Goal: Transaction & Acquisition: Download file/media

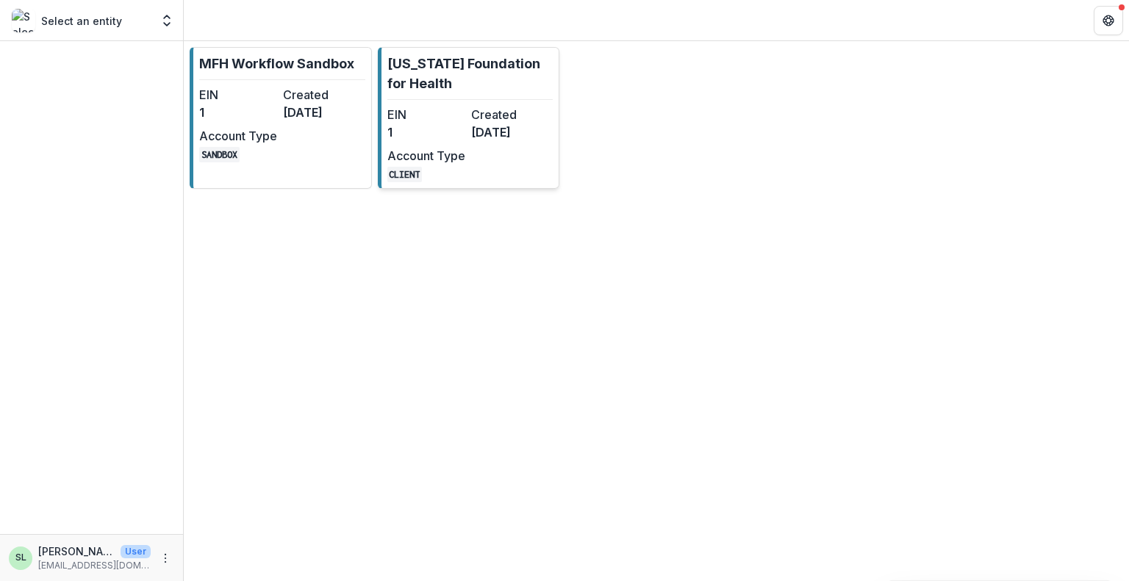
click at [486, 114] on dt "Created" at bounding box center [510, 115] width 78 height 18
click at [486, 114] on div "MFH Workflow Sandbox EIN 1 Created [DATE] Account Type SANDBOX [US_STATE] Found…" at bounding box center [656, 311] width 945 height 540
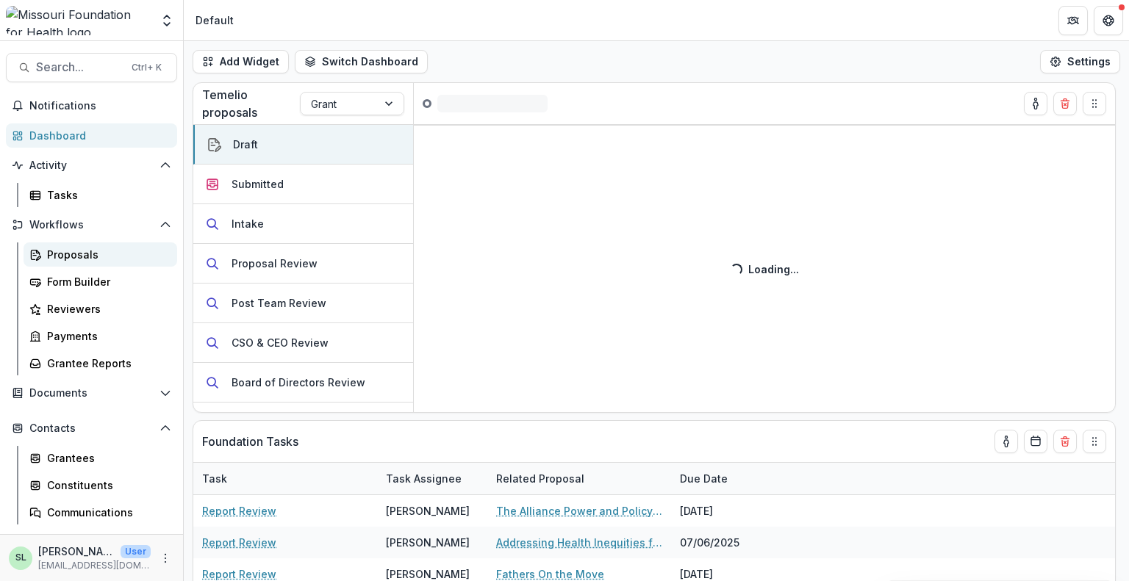
click at [49, 254] on div "Proposals" at bounding box center [106, 254] width 118 height 15
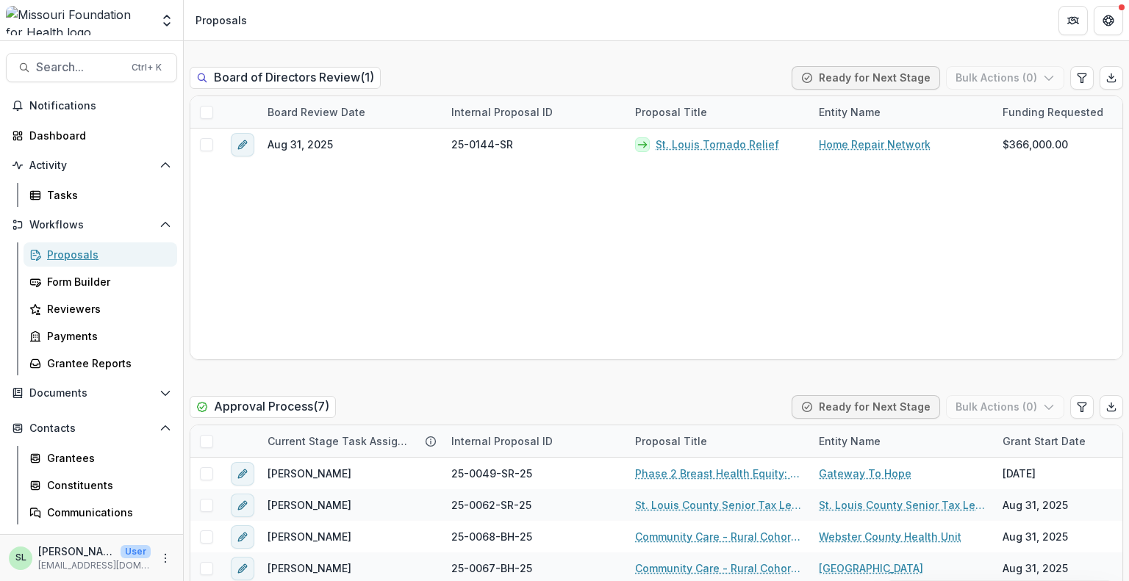
scroll to position [2205, 0]
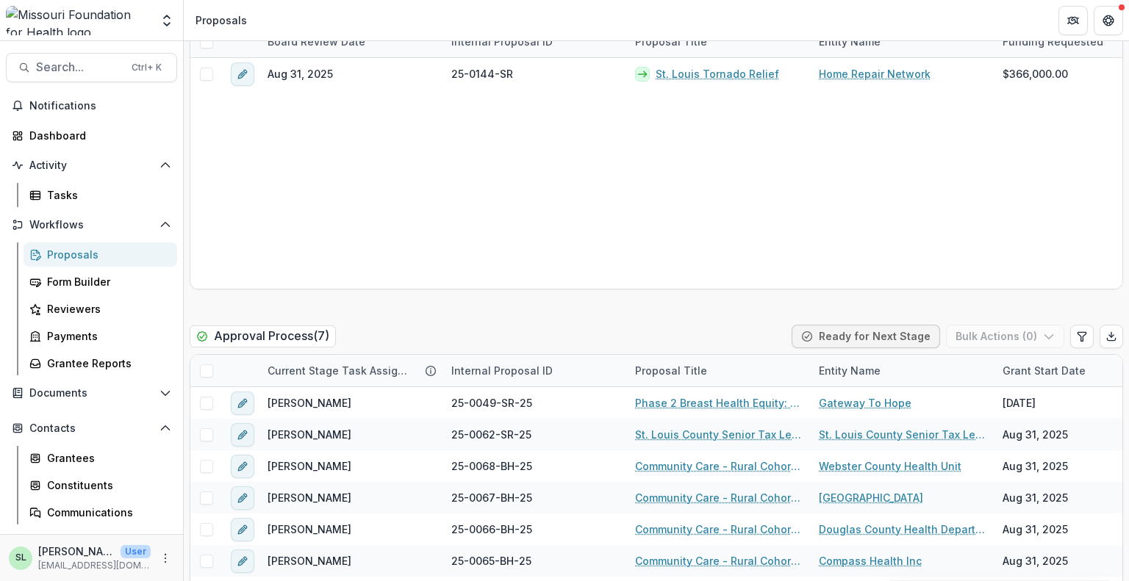
click at [780, 355] on div "Proposal Title" at bounding box center [718, 371] width 184 height 32
click at [811, 363] on div "Entity Name" at bounding box center [849, 370] width 79 height 15
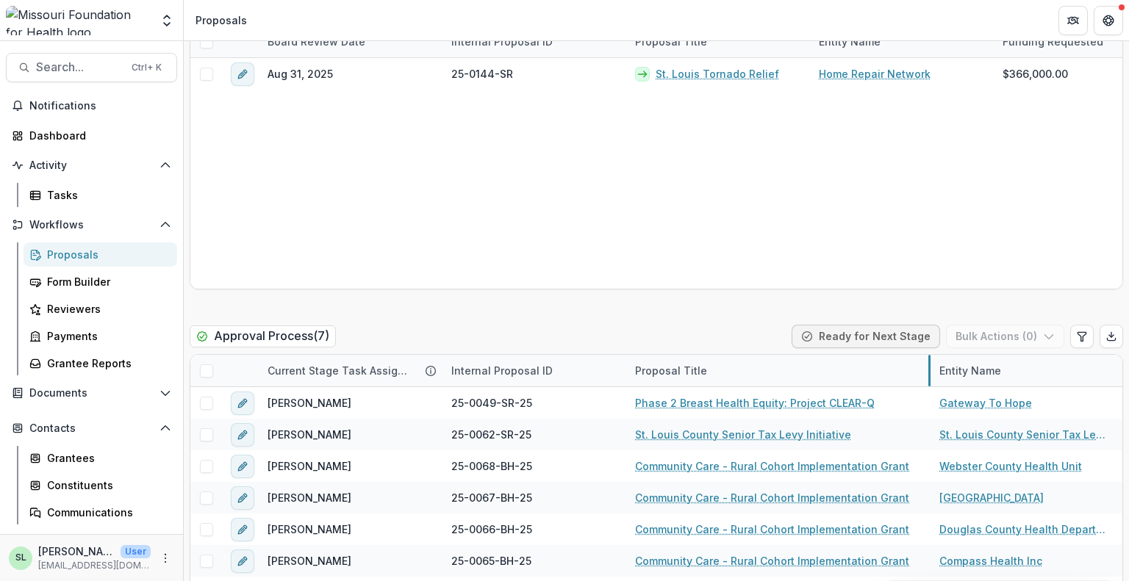
drag, startPoint x: 809, startPoint y: 341, endPoint x: 930, endPoint y: 339, distance: 120.5
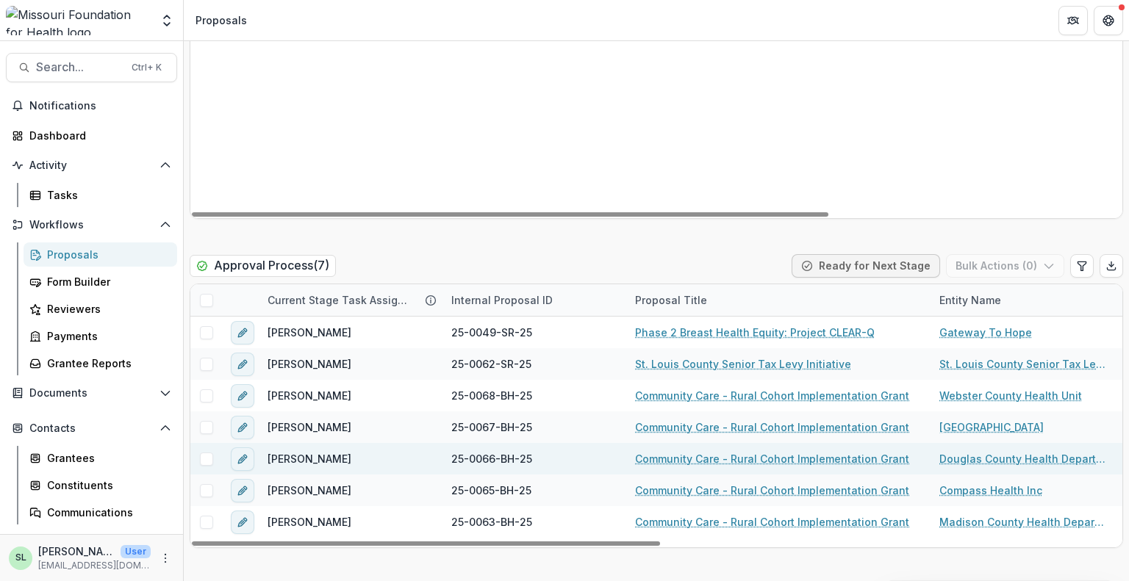
scroll to position [2499, 0]
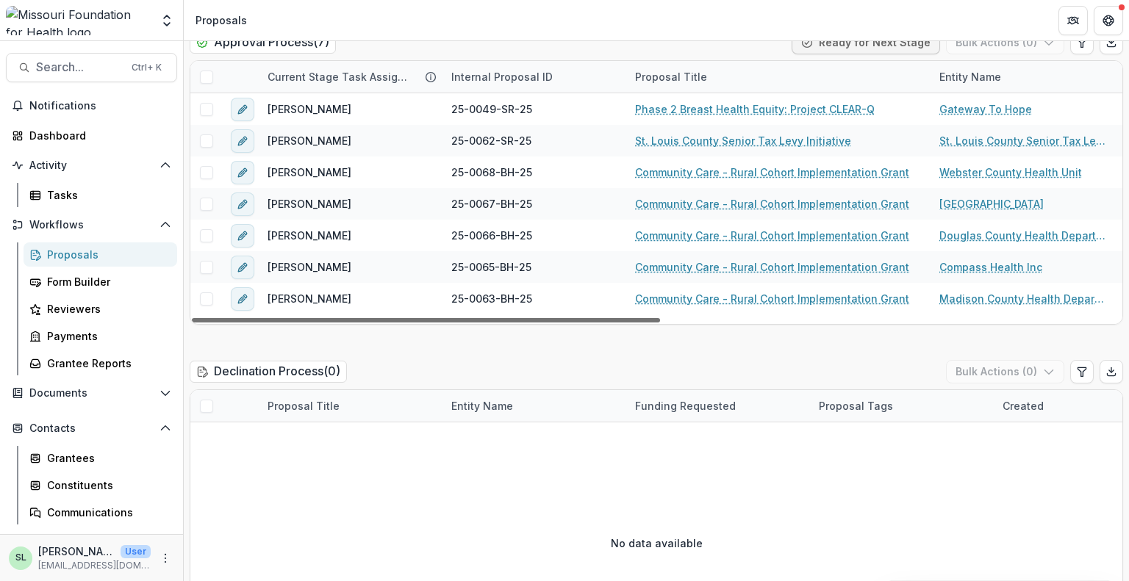
drag, startPoint x: 545, startPoint y: 286, endPoint x: 497, endPoint y: 288, distance: 48.6
click at [497, 318] on div at bounding box center [426, 320] width 468 height 4
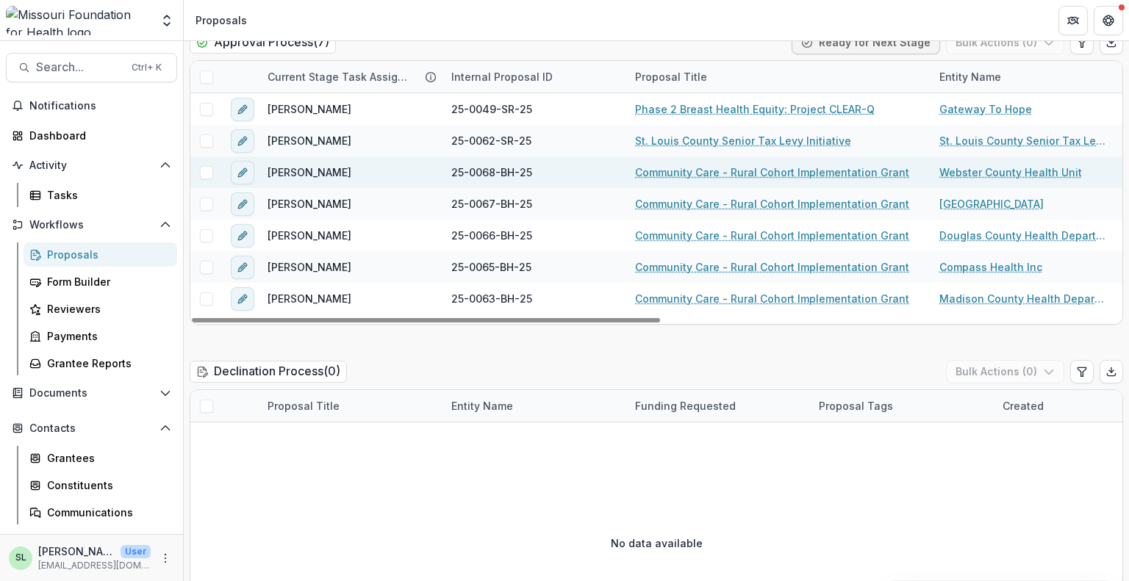
click at [763, 165] on link "Community Care - Rural Cohort Implementation Grant" at bounding box center [772, 172] width 274 height 15
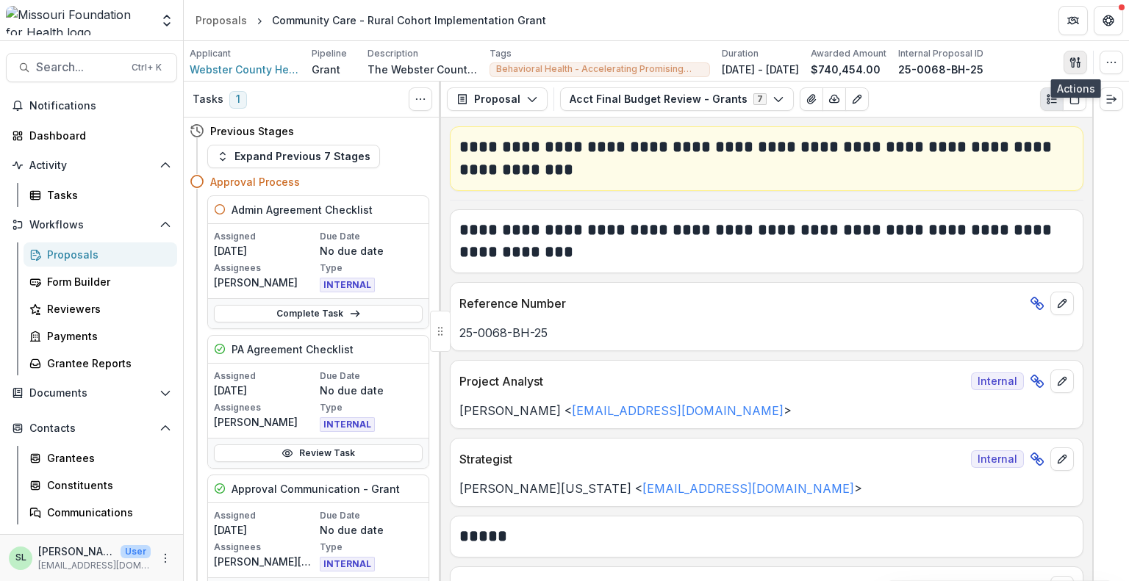
click at [1075, 58] on icon "button" at bounding box center [1072, 62] width 5 height 10
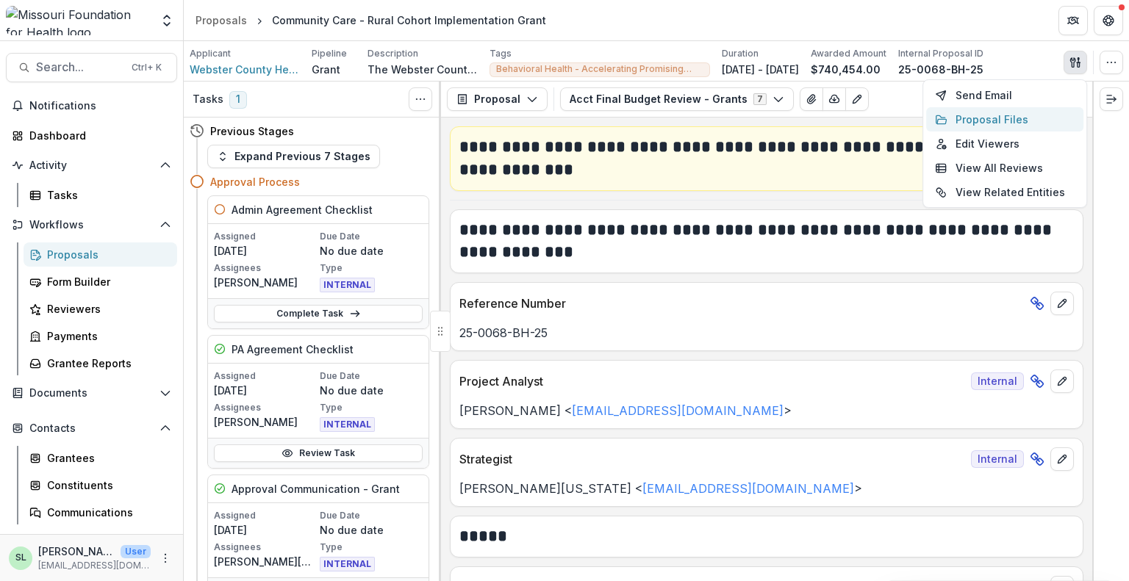
click at [969, 112] on button "Proposal Files" at bounding box center [1004, 119] width 157 height 24
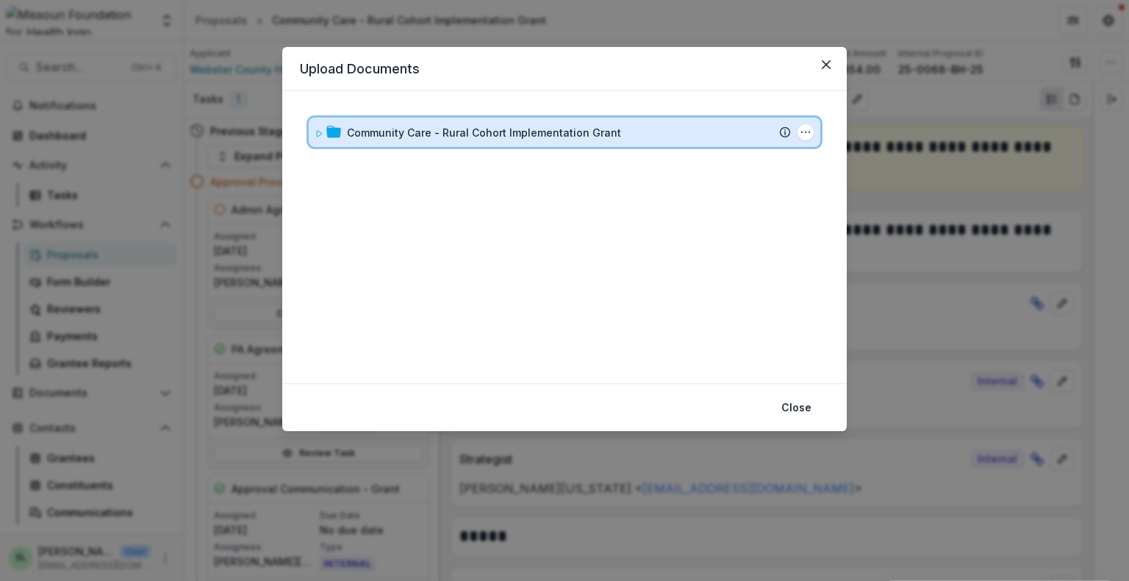
click at [509, 146] on div "Community Care - Rural Cohort Implementation Grant Submission Temelio Proposal …" at bounding box center [564, 132] width 511 height 29
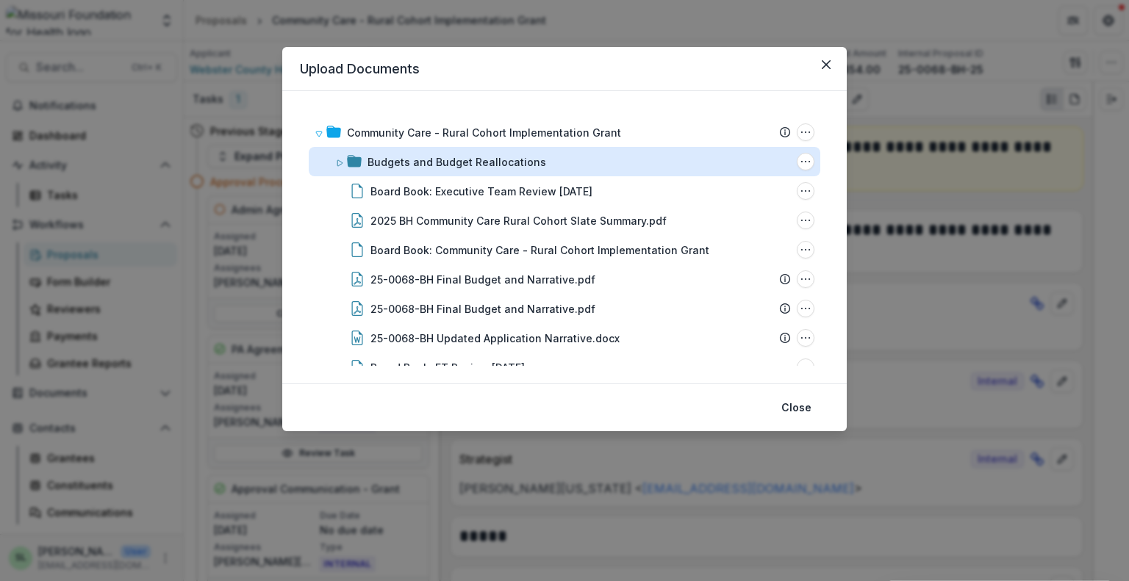
click at [470, 164] on div "Budgets and Budget Reallocations" at bounding box center [456, 161] width 179 height 15
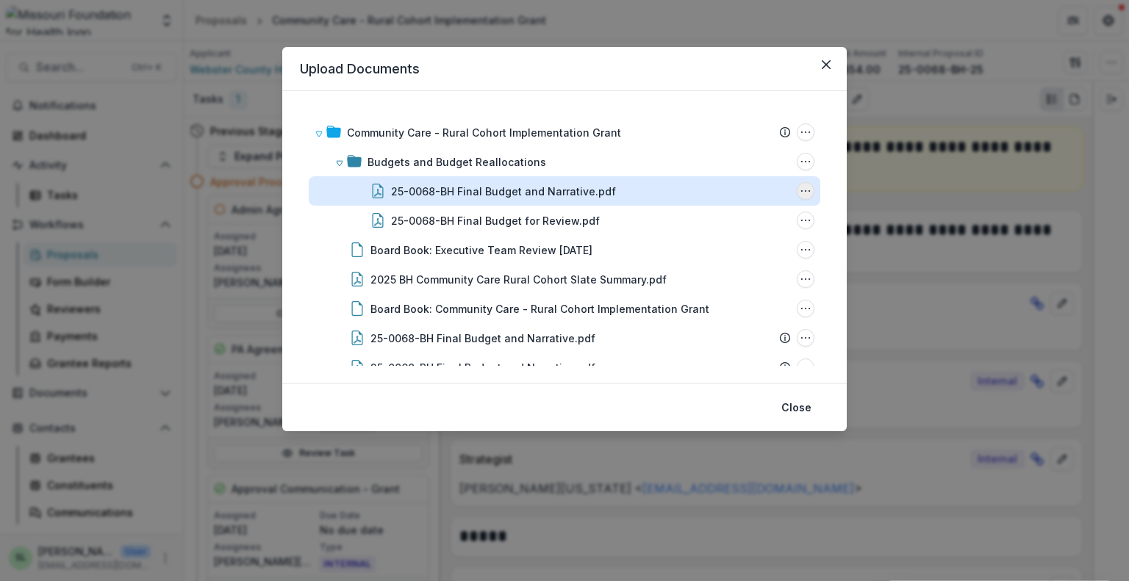
click at [800, 191] on icon "25-0068-BH Final Budget and Narrative.pdf Options" at bounding box center [806, 191] width 12 height 12
click at [696, 290] on button "Delete" at bounding box center [732, 292] width 157 height 24
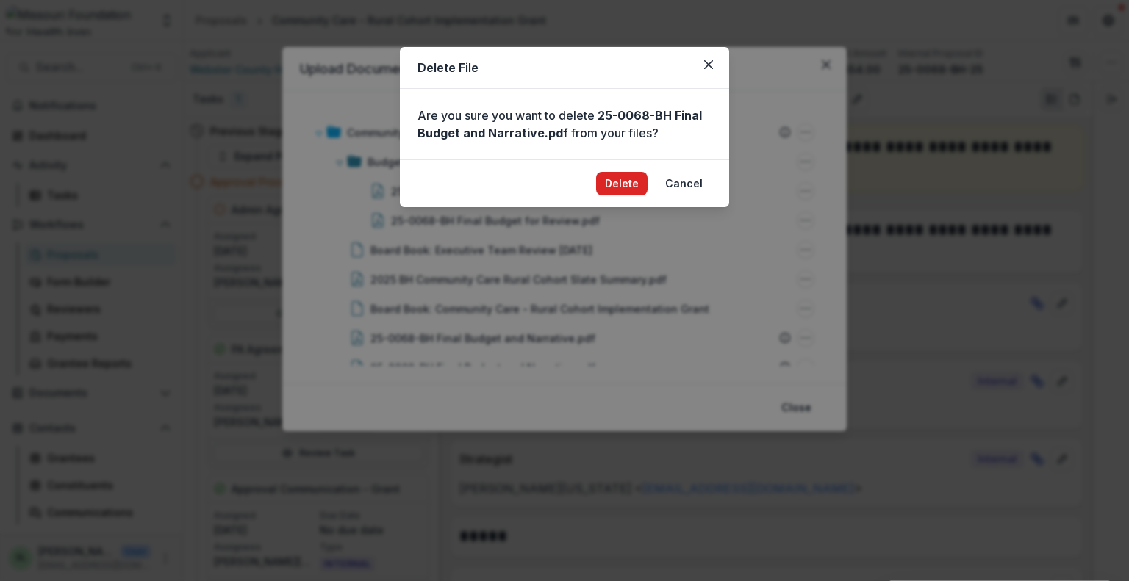
click at [622, 187] on button "Delete" at bounding box center [621, 184] width 51 height 24
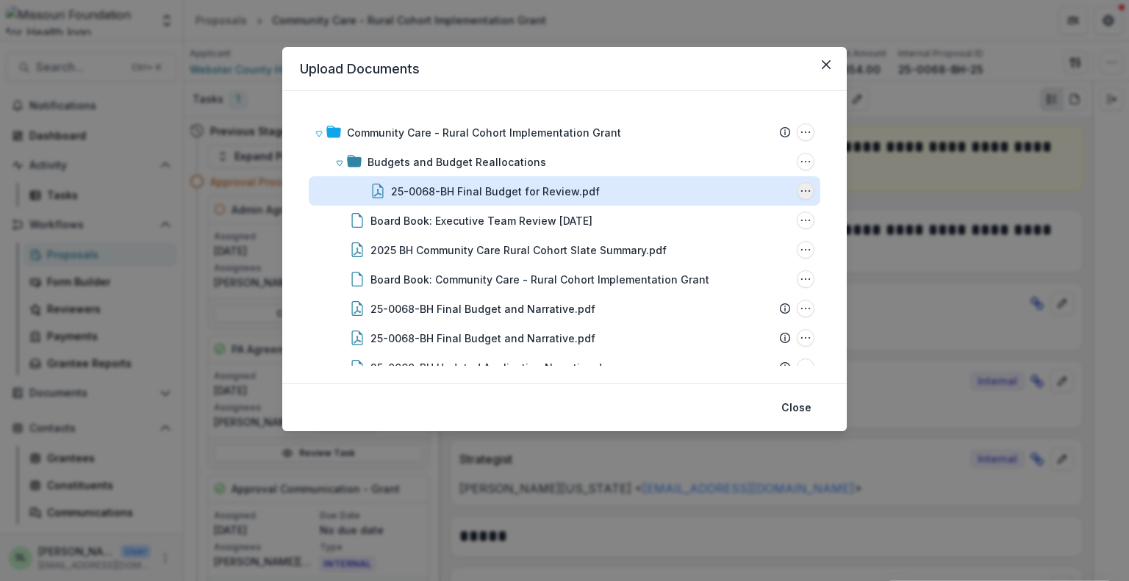
click at [800, 188] on icon "25-0068-BH Final Budget for Review.pdf Options" at bounding box center [806, 191] width 12 height 12
click at [698, 287] on button "Delete" at bounding box center [732, 292] width 157 height 24
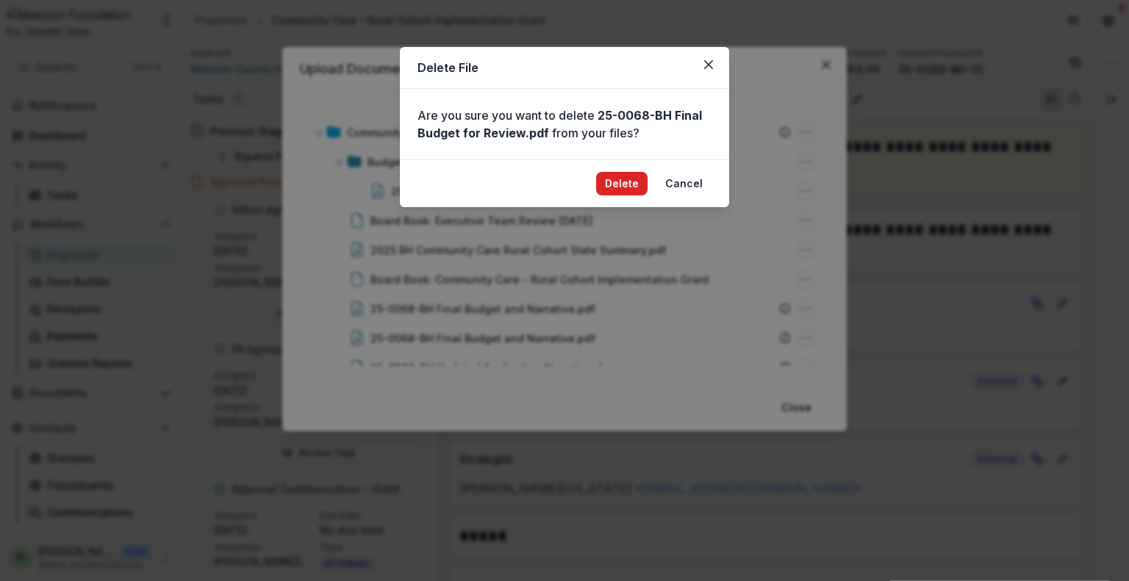
click at [619, 190] on button "Delete" at bounding box center [621, 184] width 51 height 24
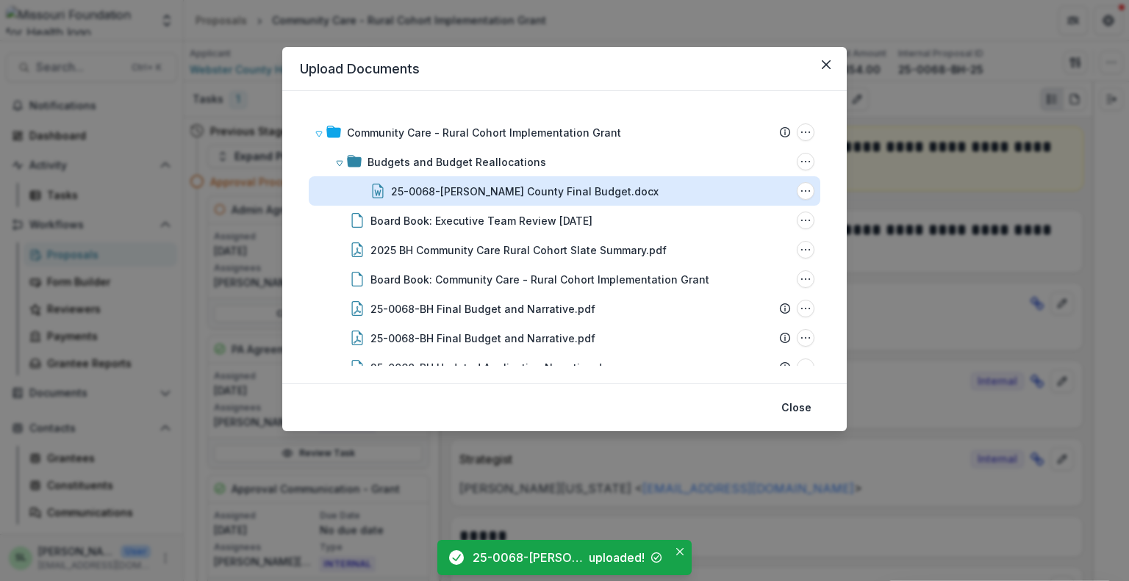
click at [532, 187] on div "25-0068-[PERSON_NAME] County Final Budget.docx" at bounding box center [524, 191] width 267 height 15
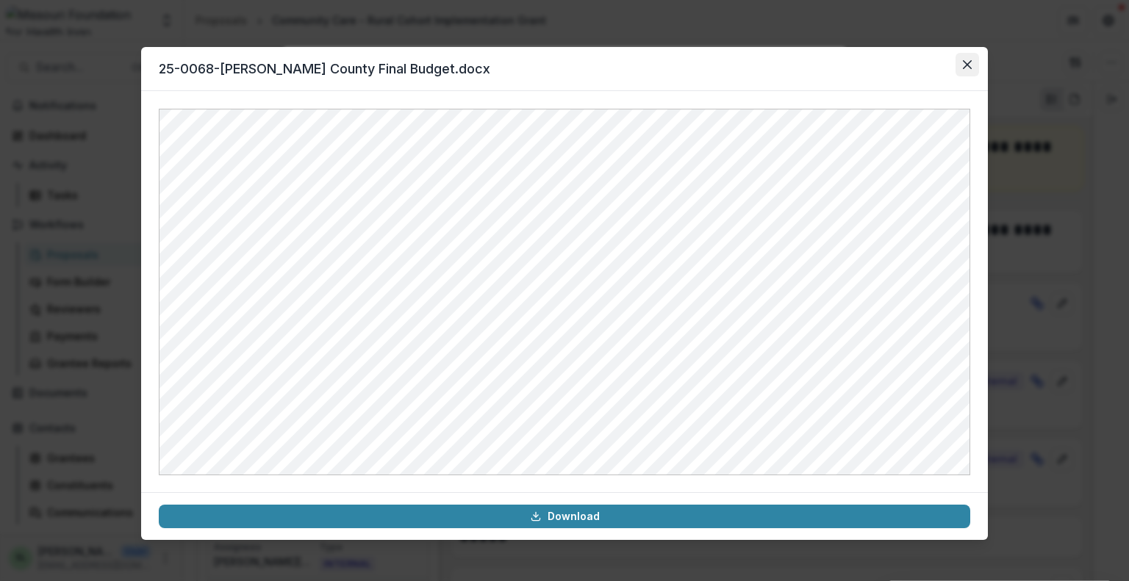
click at [968, 61] on icon "Close" at bounding box center [967, 64] width 9 height 9
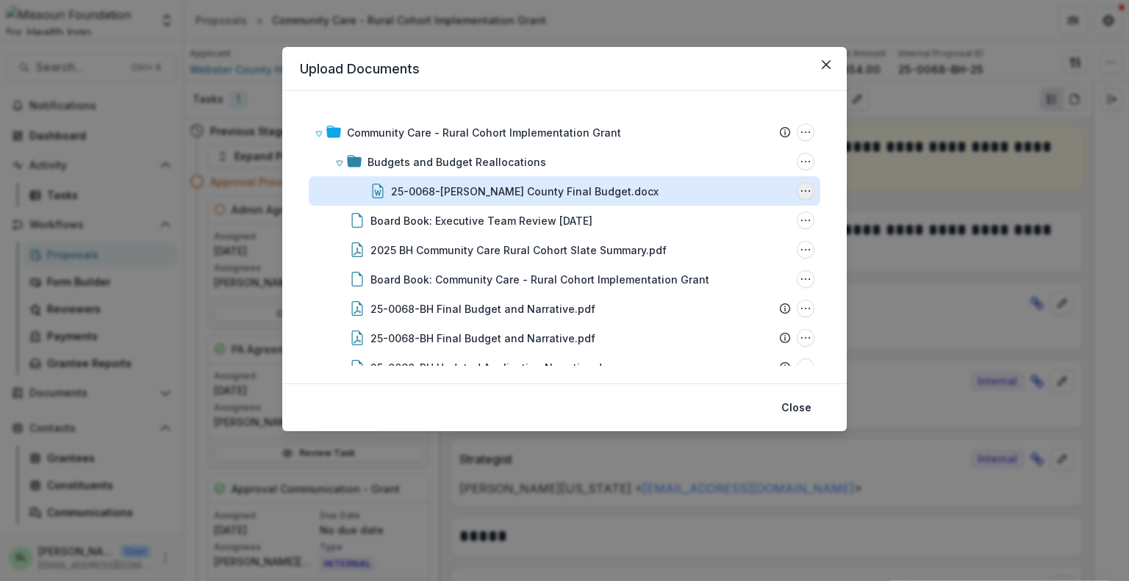
click at [800, 187] on icon "25-0068-BH Webster County Final Budget.docx Options" at bounding box center [806, 191] width 12 height 12
click at [712, 248] on button "Download" at bounding box center [732, 243] width 157 height 24
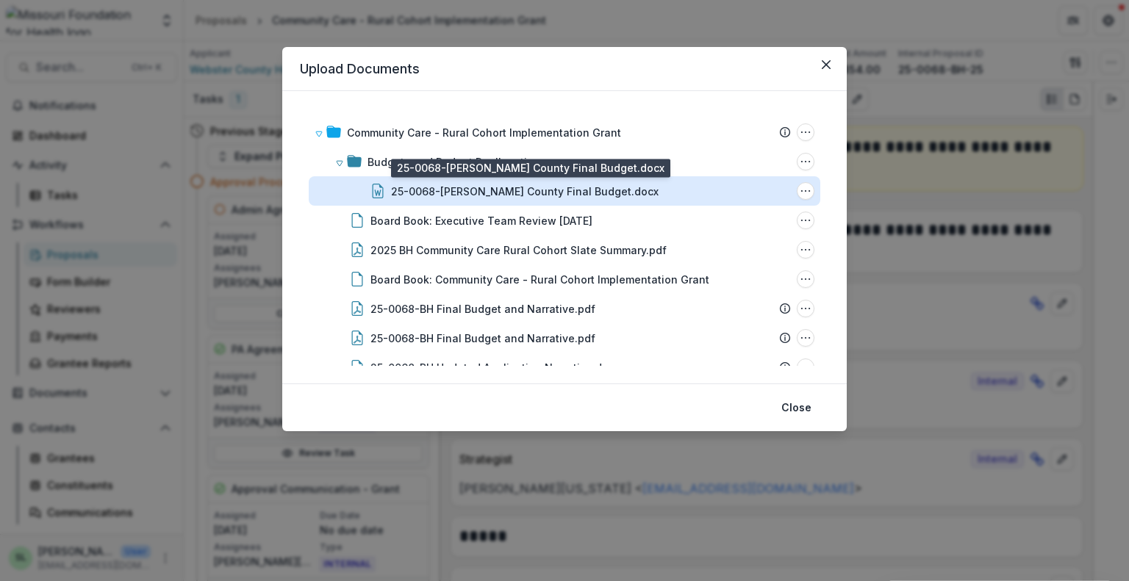
click at [494, 195] on div "25-0068-[PERSON_NAME] County Final Budget.docx" at bounding box center [524, 191] width 267 height 15
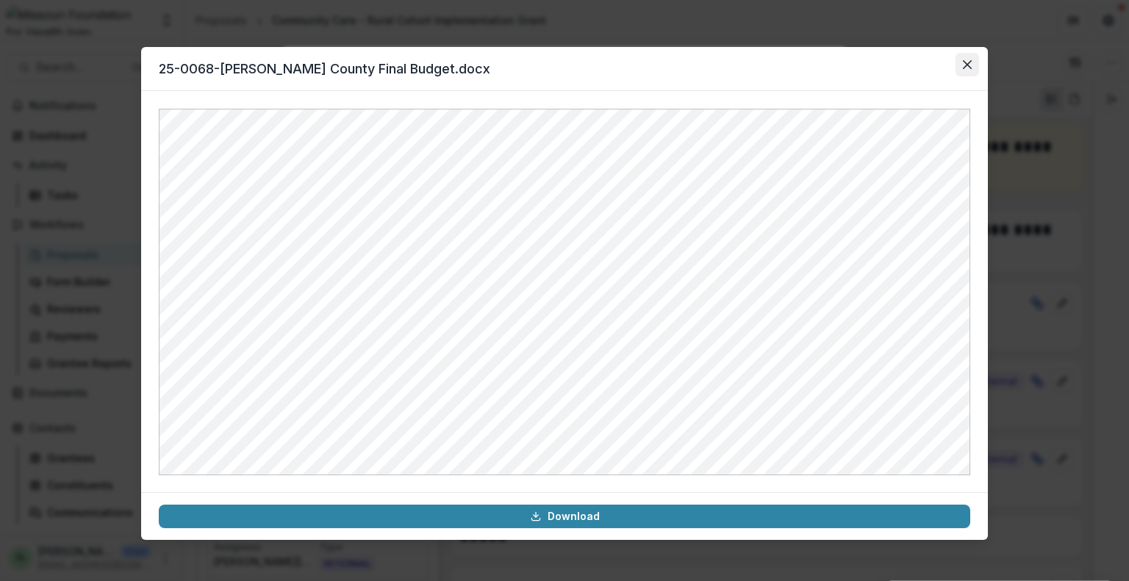
click at [963, 66] on icon "Close" at bounding box center [967, 64] width 9 height 9
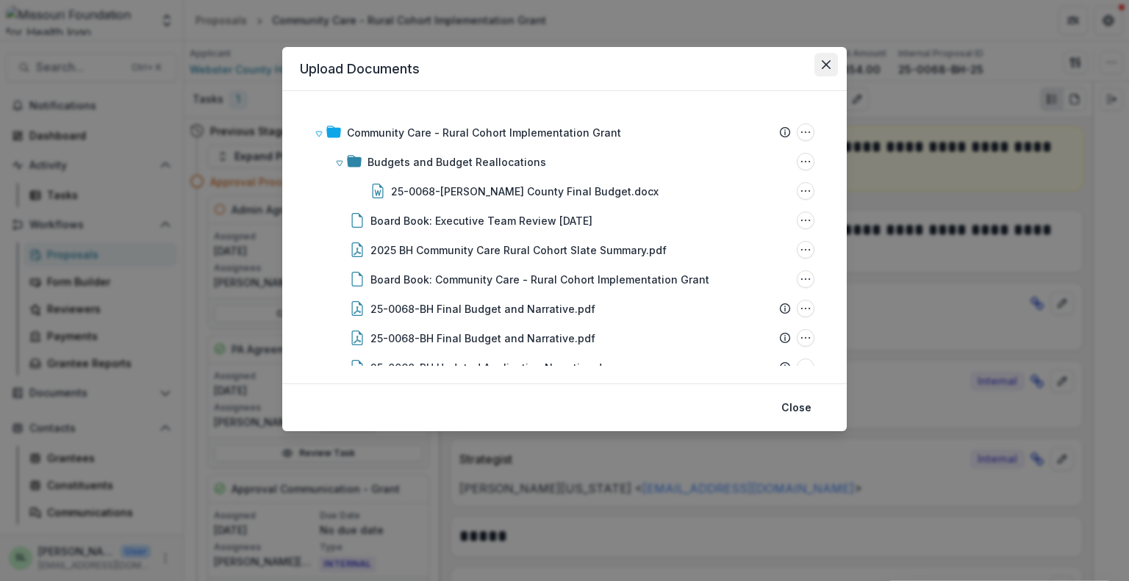
click at [829, 64] on icon "Close" at bounding box center [826, 64] width 9 height 9
